Goal: Information Seeking & Learning: Learn about a topic

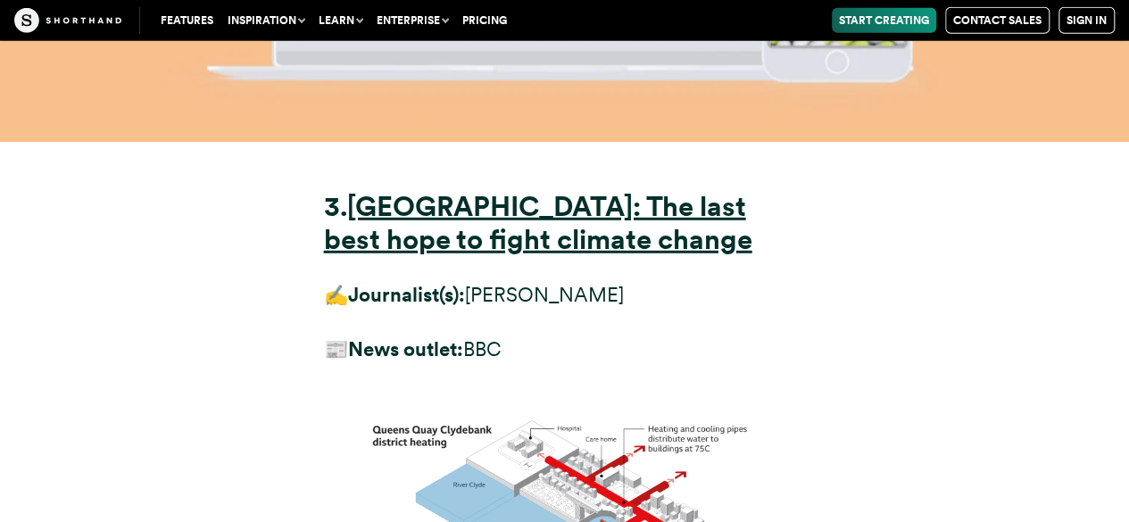
scroll to position [12598, 0]
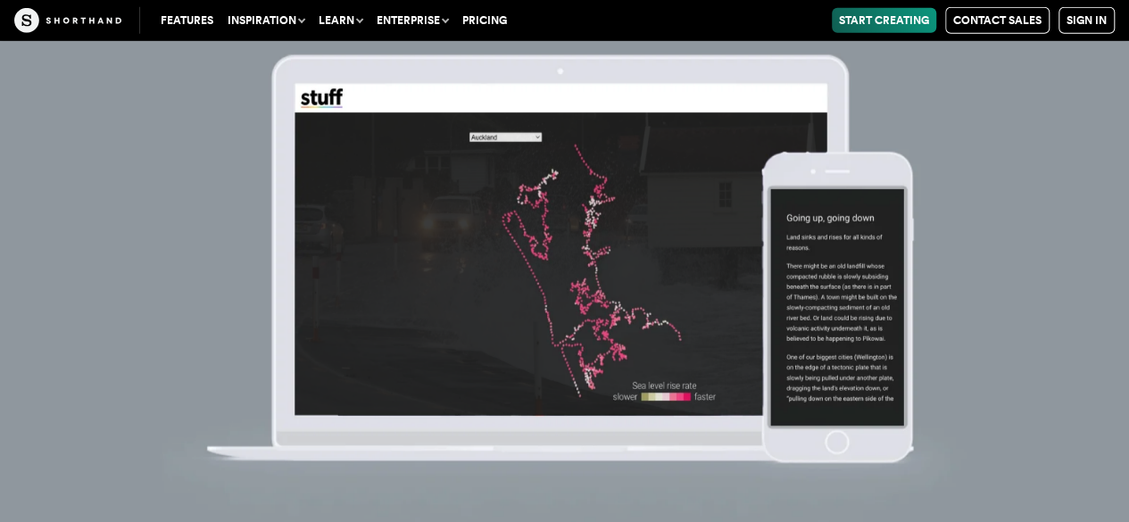
scroll to position [9587, 0]
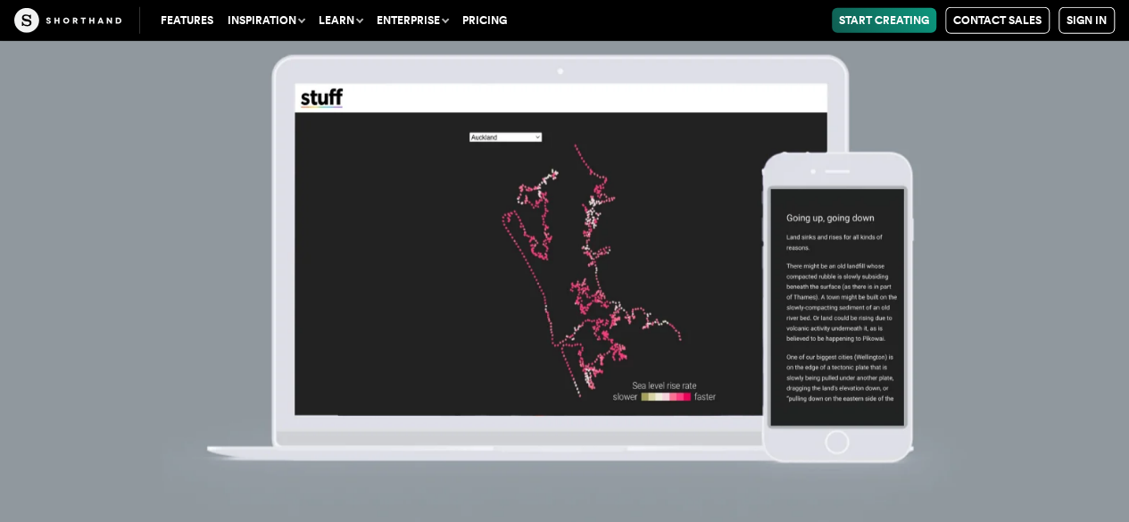
click at [827, 264] on img at bounding box center [564, 261] width 1129 height 522
click at [841, 416] on img at bounding box center [564, 261] width 1129 height 522
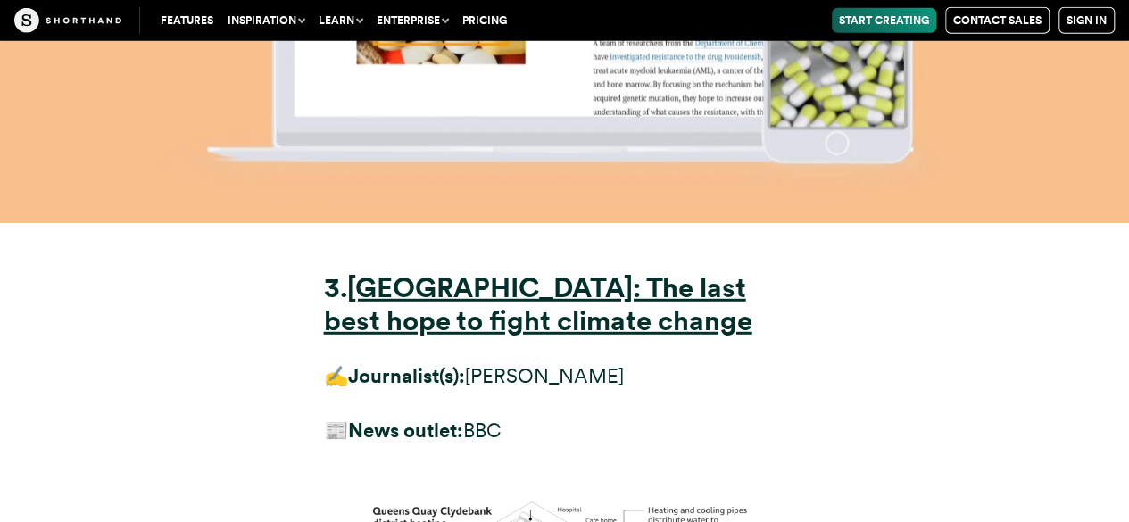
scroll to position [12466, 0]
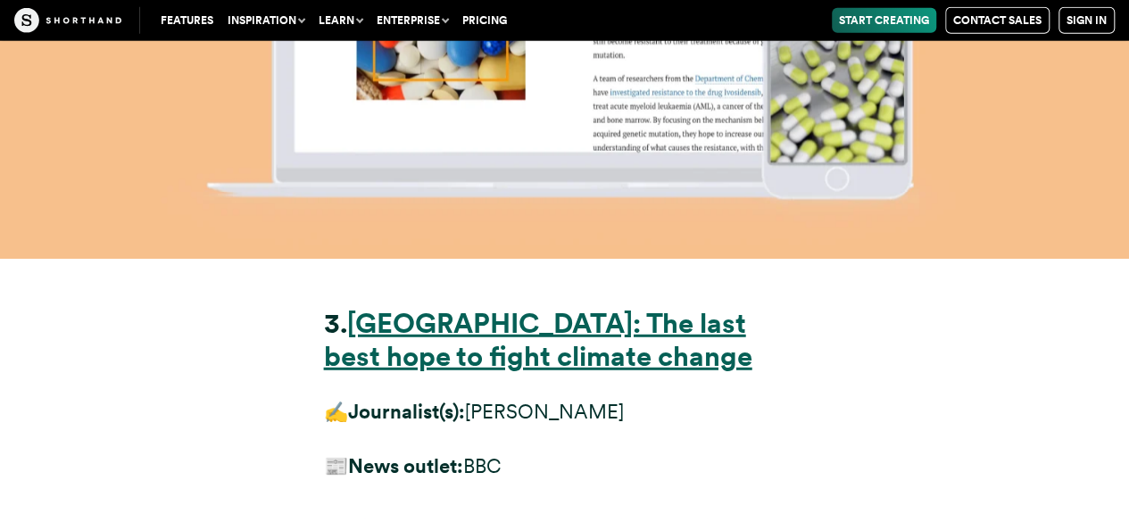
click at [654, 307] on strong "[GEOGRAPHIC_DATA]: The last best hope to fight climate change" at bounding box center [538, 340] width 428 height 66
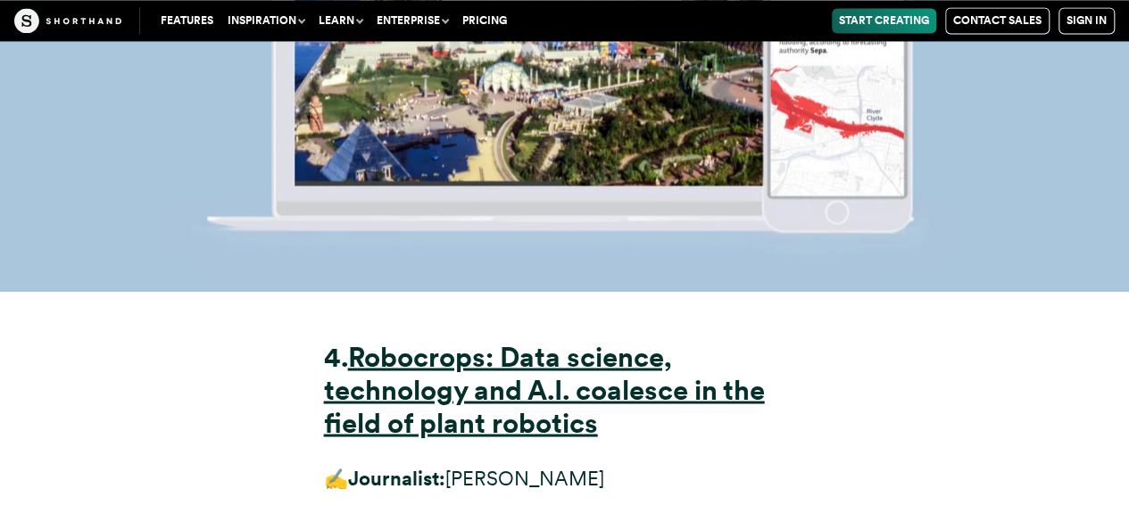
scroll to position [14952, 0]
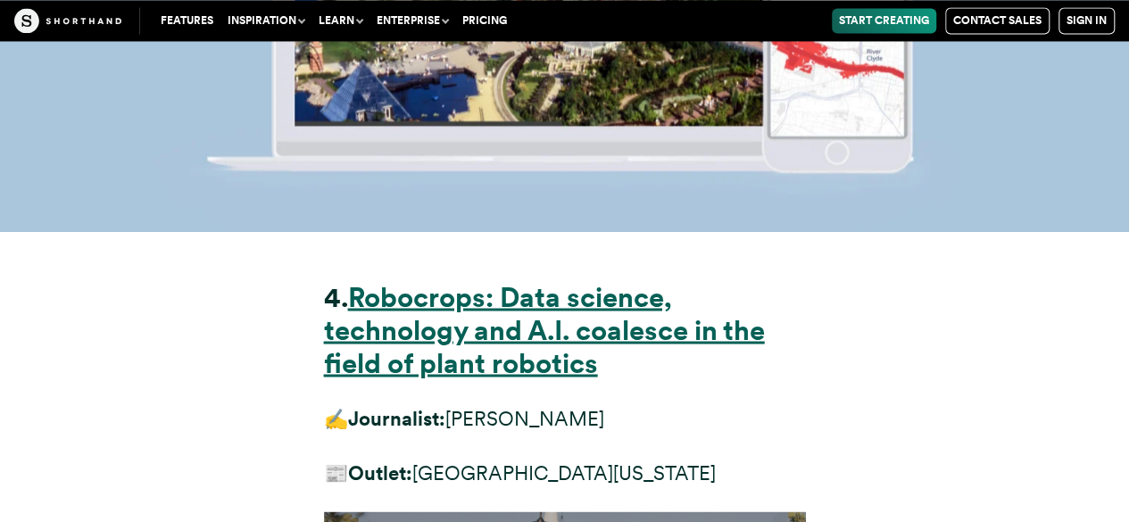
click at [559, 280] on strong "Robocrops: Data science, technology and A.I. coalesce in the field of plant rob…" at bounding box center [544, 329] width 441 height 99
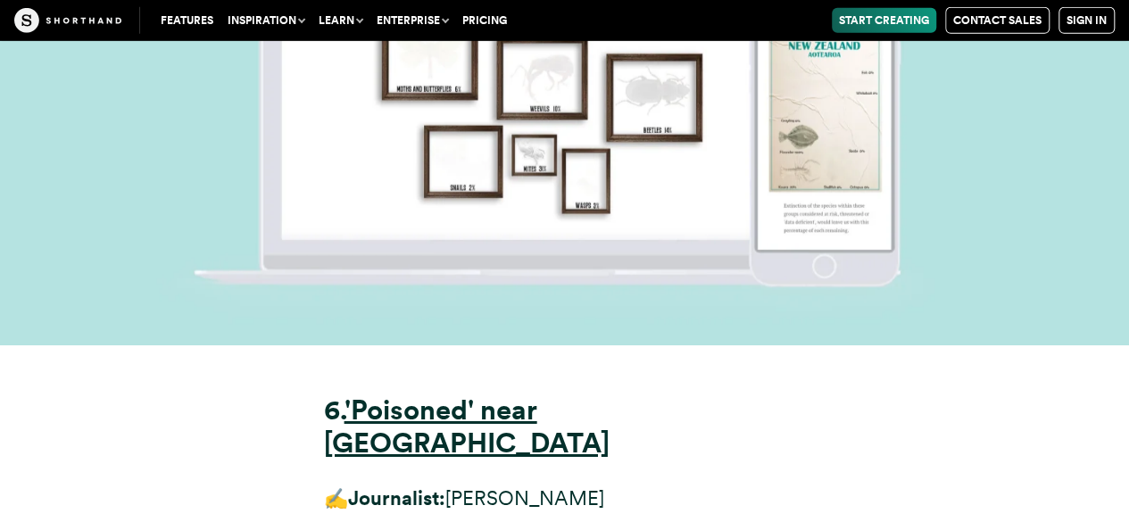
scroll to position [19748, 0]
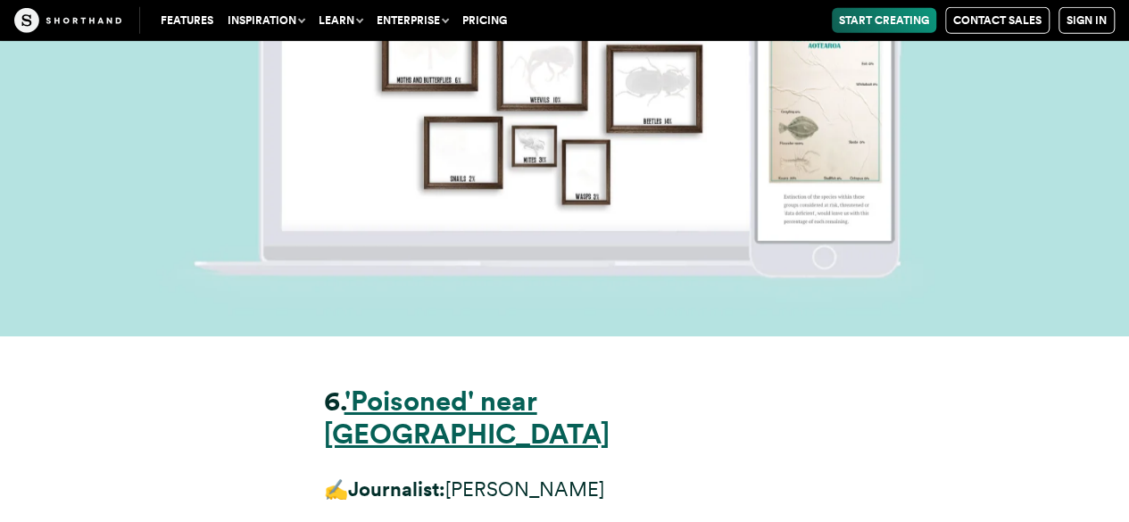
click at [559, 385] on strong "'Poisoned' near [GEOGRAPHIC_DATA]" at bounding box center [467, 418] width 286 height 66
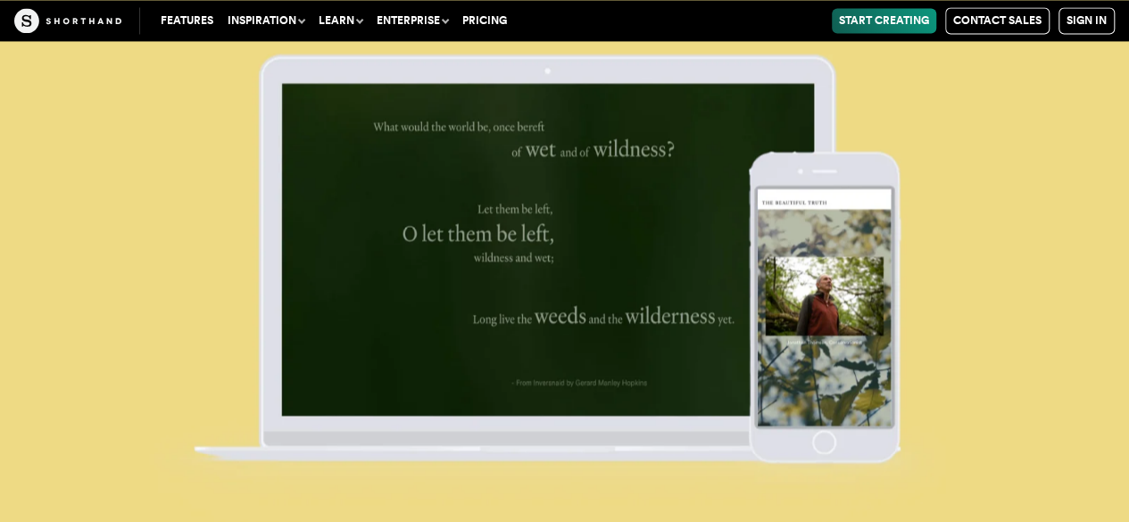
scroll to position [28528, 0]
